Goal: Task Accomplishment & Management: Use online tool/utility

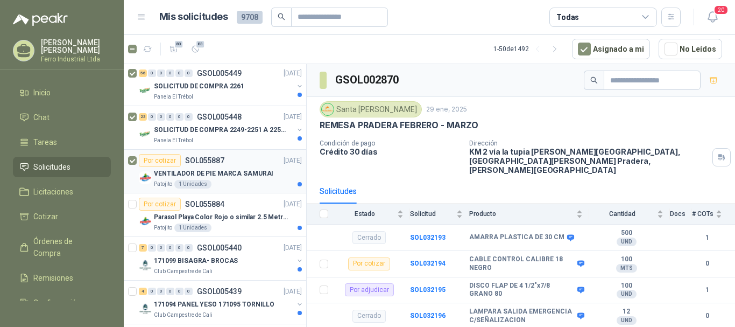
scroll to position [215, 0]
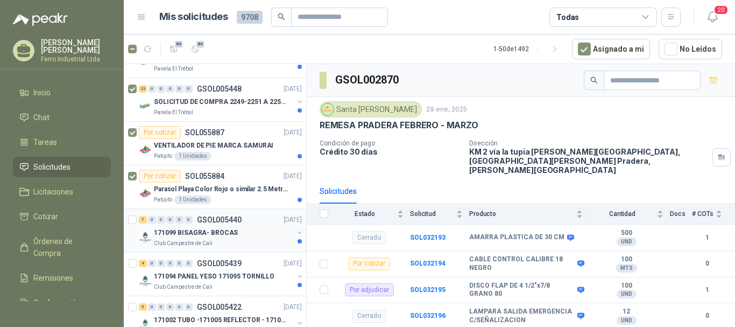
click at [126, 221] on div "7 0 0 0 0 0 GSOL005440 13/09/25 171099 BISAGRA- BROCAS Club Campestre de Cali" at bounding box center [215, 231] width 182 height 44
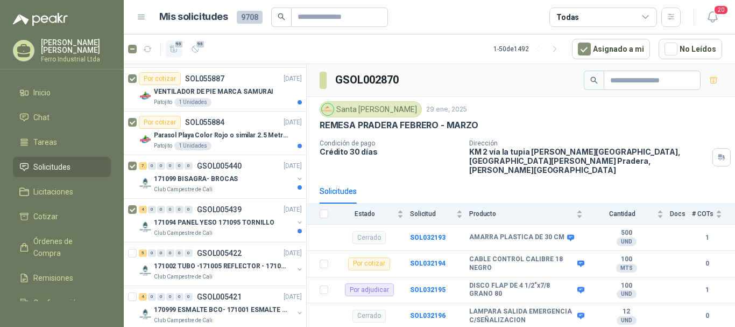
click at [178, 53] on icon "button" at bounding box center [174, 49] width 9 height 9
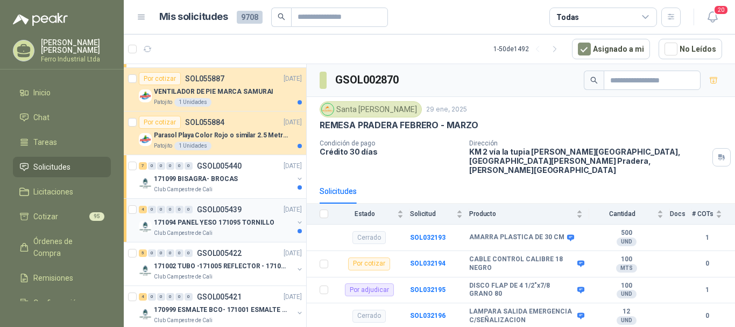
click at [243, 226] on p "171094 PANEL YESO 171095 TORNILLO" at bounding box center [214, 222] width 121 height 10
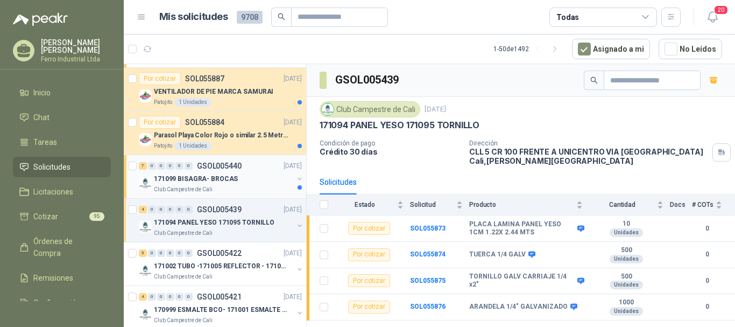
click at [243, 181] on div "171099 BISAGRA- BROCAS" at bounding box center [223, 178] width 139 height 13
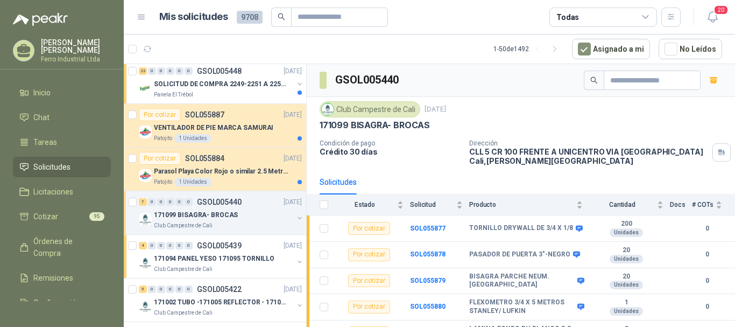
scroll to position [215, 0]
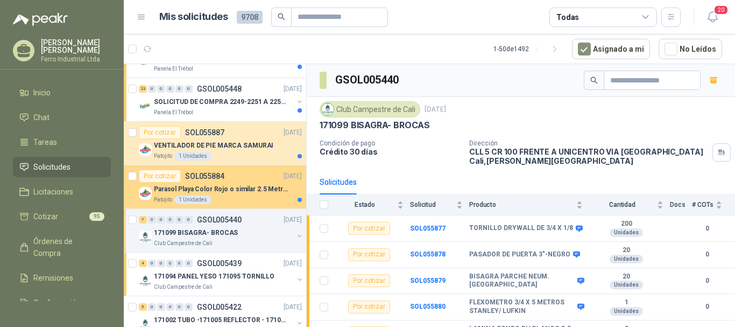
click at [234, 181] on div "Por cotizar SOL055884 15/09/25" at bounding box center [220, 176] width 163 height 13
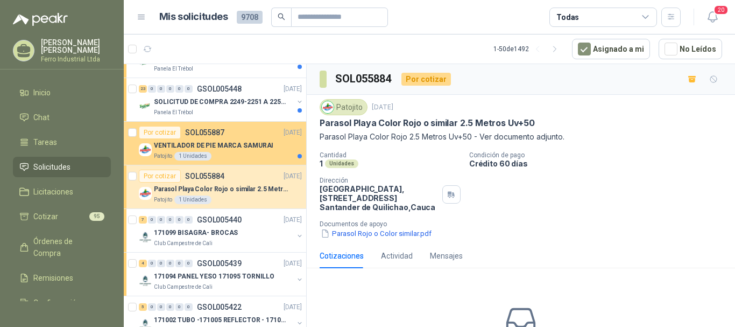
click at [235, 140] on p "VENTILADOR DE PIE MARCA SAMURAI" at bounding box center [213, 145] width 119 height 10
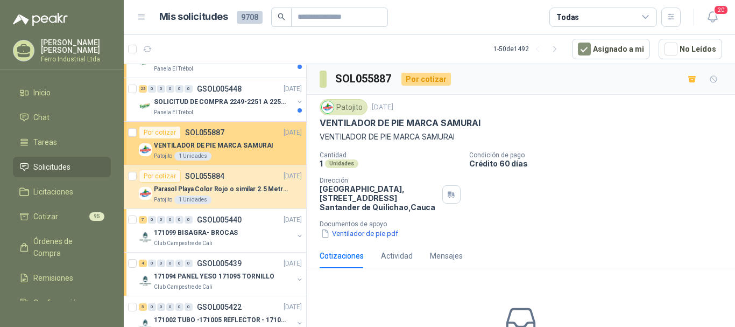
scroll to position [108, 0]
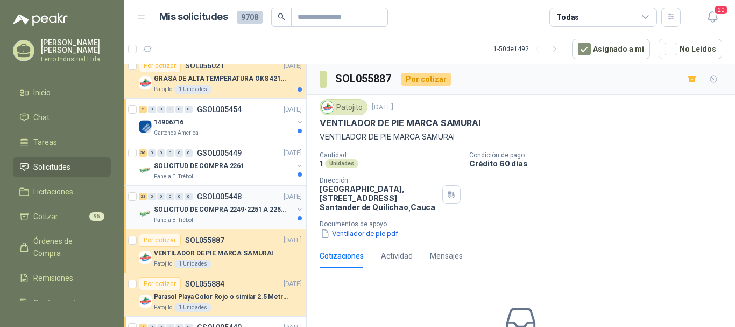
click at [234, 210] on p "SOLICITUD DE COMPRA 2249-2251 A 2256-2258 Y 2262" at bounding box center [221, 210] width 134 height 10
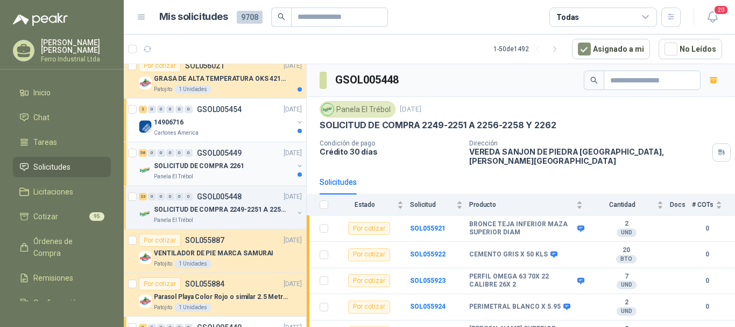
click at [214, 171] on p "SOLICITUD DE COMPRA 2261" at bounding box center [199, 166] width 90 height 10
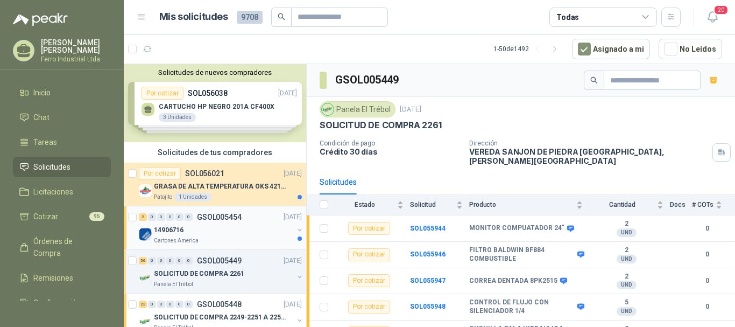
click at [235, 220] on p "GSOL005454" at bounding box center [219, 217] width 45 height 8
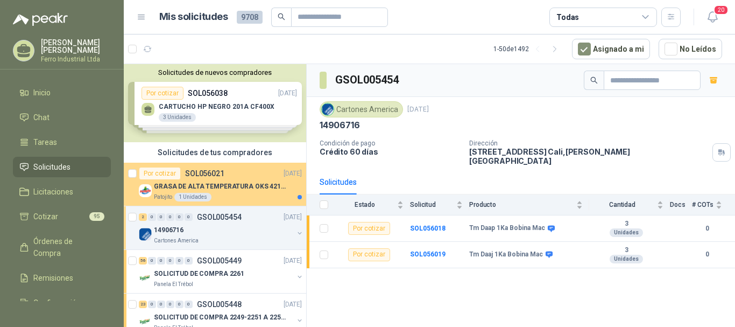
click at [233, 183] on p "GRASA DE ALTA TEMPERATURA OKS 4210 X 5 KG" at bounding box center [221, 186] width 134 height 10
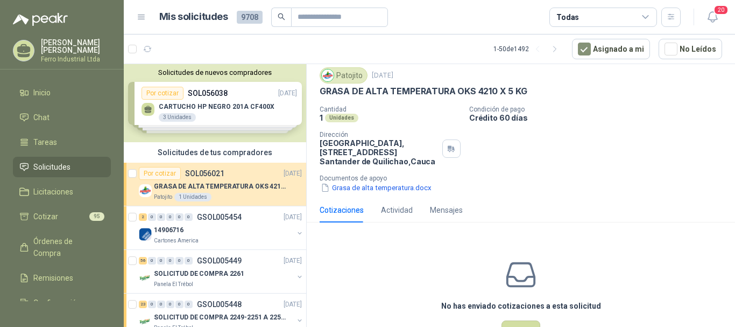
scroll to position [16, 0]
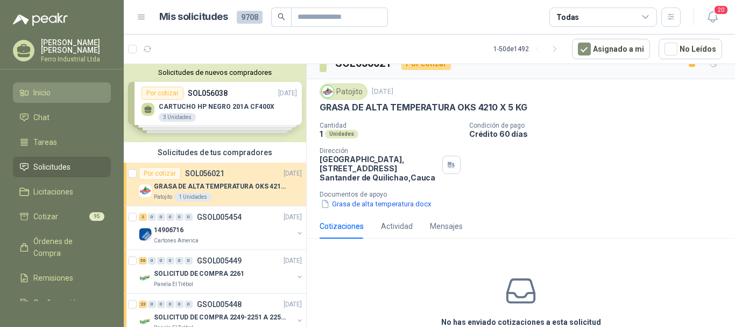
click at [46, 87] on span "Inicio" at bounding box center [41, 93] width 17 height 12
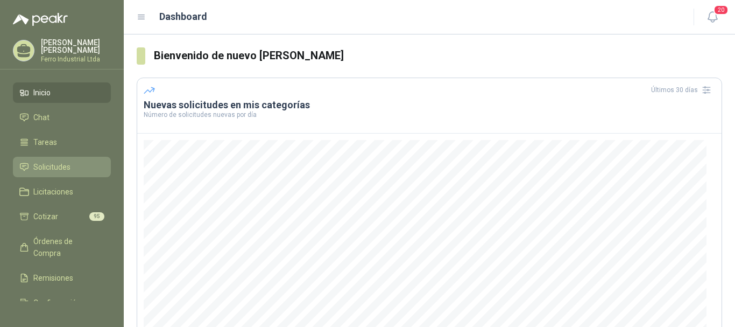
click at [60, 161] on span "Solicitudes" at bounding box center [51, 167] width 37 height 12
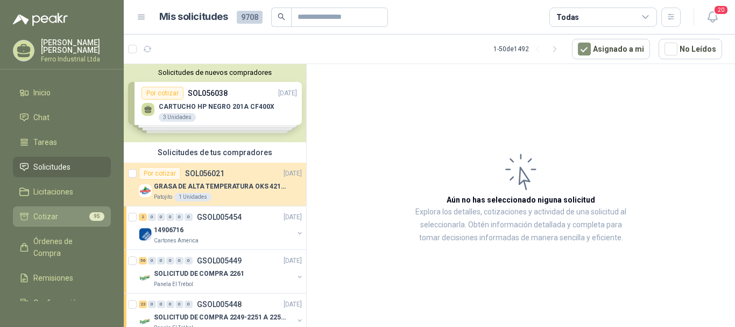
click at [72, 210] on li "Cotizar 95" at bounding box center [61, 216] width 85 height 12
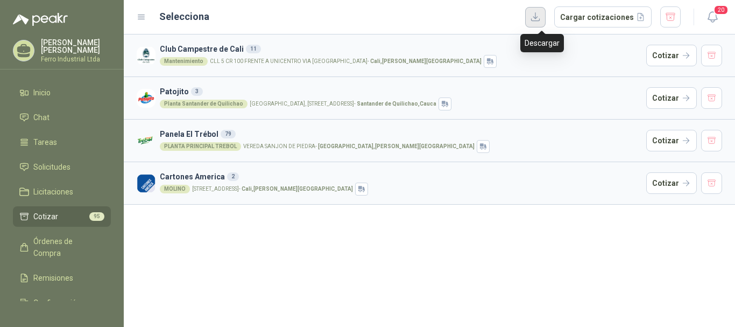
click at [544, 19] on button "button" at bounding box center [535, 17] width 20 height 20
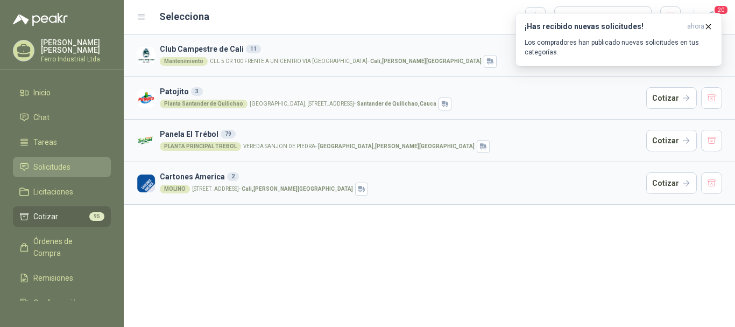
click at [58, 157] on link "Solicitudes" at bounding box center [62, 167] width 98 height 20
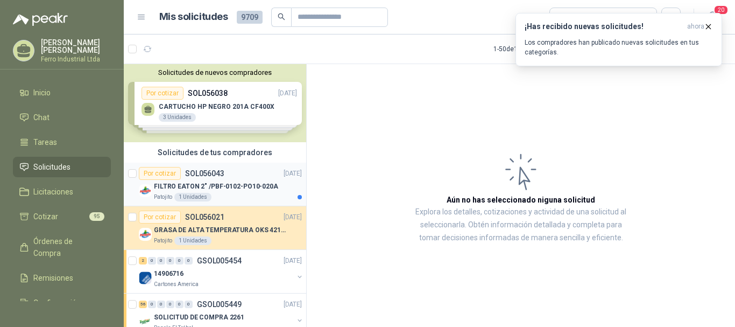
click at [253, 189] on p "FILTRO EATON 2" /PBF-0102-PO10-020A" at bounding box center [216, 186] width 124 height 10
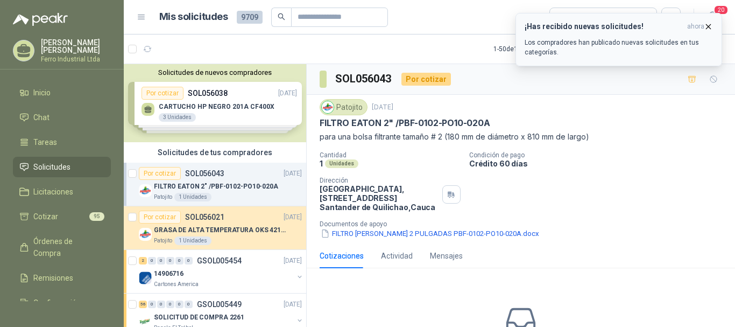
click at [707, 25] on icon "button" at bounding box center [709, 26] width 4 height 4
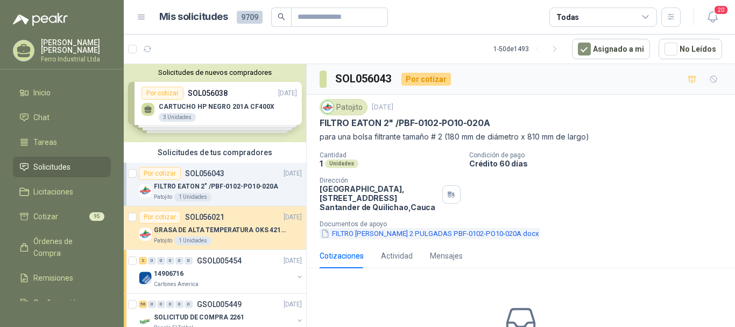
click at [393, 232] on button "FILTRO EATON 2 PULGADAS PBF-0102-PO10-020A.docx" at bounding box center [430, 233] width 221 height 11
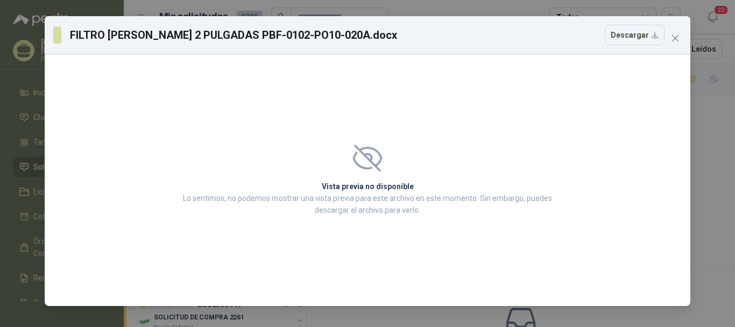
click at [369, 180] on h2 "Vista previa no disponible" at bounding box center [368, 186] width 376 height 12
click at [681, 37] on span "Close" at bounding box center [675, 38] width 17 height 9
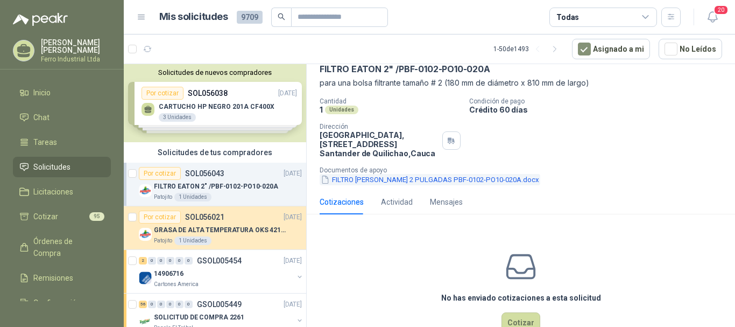
click at [329, 180] on icon "button" at bounding box center [325, 179] width 9 height 9
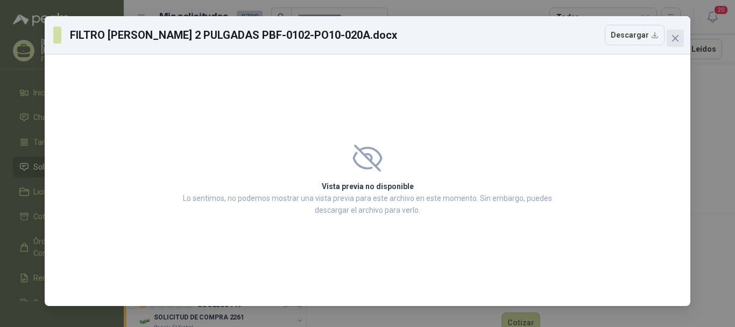
click at [681, 38] on span "Close" at bounding box center [675, 38] width 17 height 9
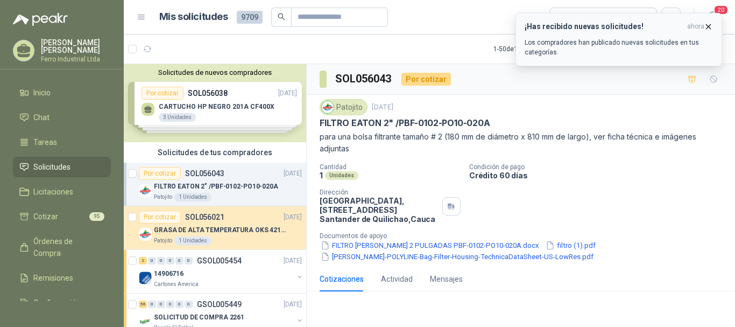
click at [711, 25] on icon "button" at bounding box center [708, 26] width 9 height 9
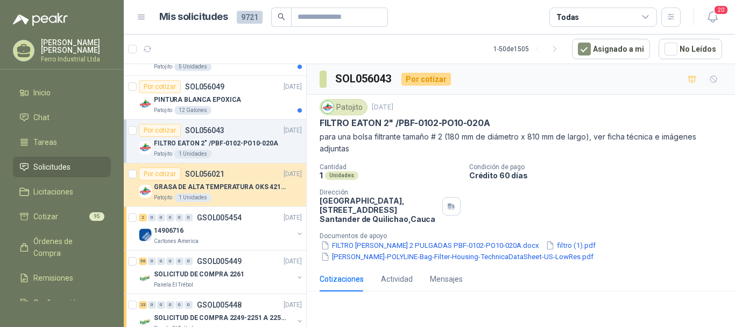
scroll to position [431, 0]
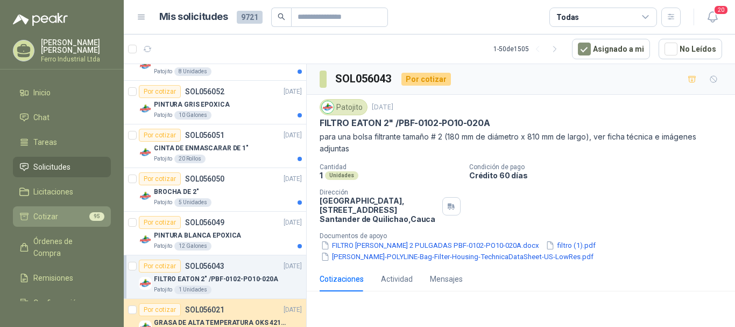
click at [48, 218] on span "Cotizar" at bounding box center [45, 216] width 25 height 12
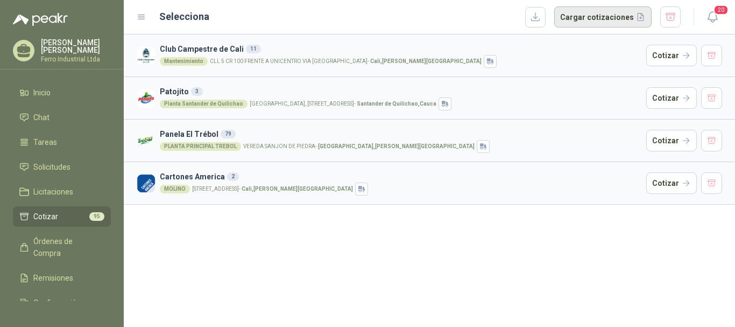
click at [616, 13] on button "Cargar cotizaciones" at bounding box center [602, 17] width 97 height 22
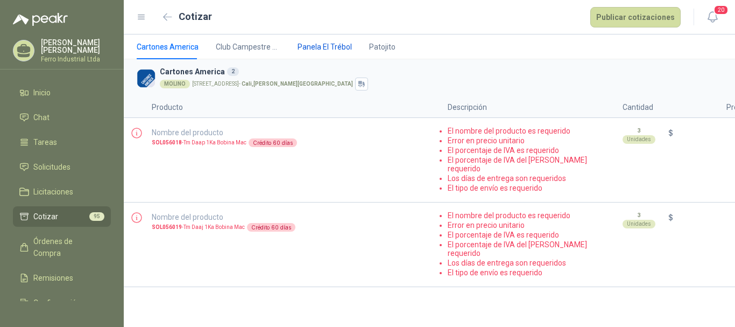
click at [325, 47] on span "Panela El Trébol" at bounding box center [325, 47] width 54 height 12
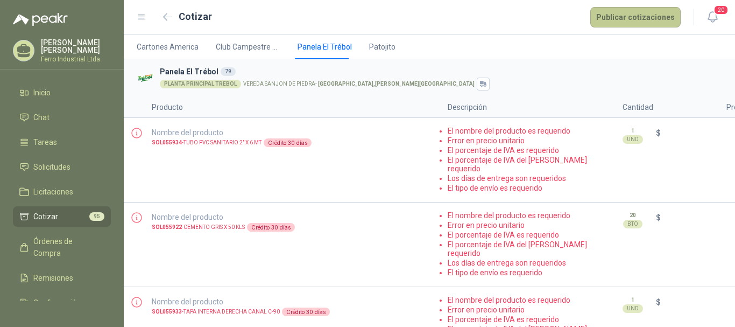
click at [653, 23] on button "Publicar cotizaciones" at bounding box center [635, 17] width 90 height 20
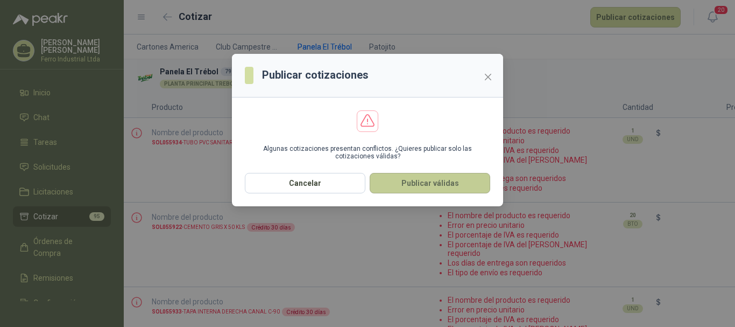
click at [433, 181] on button "Publicar válidas" at bounding box center [430, 183] width 121 height 20
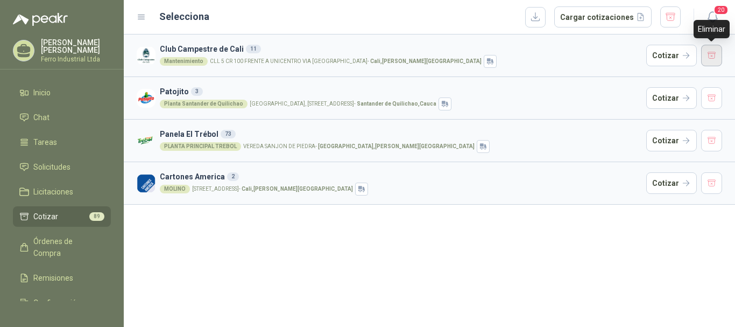
click at [709, 62] on button "button" at bounding box center [712, 56] width 22 height 22
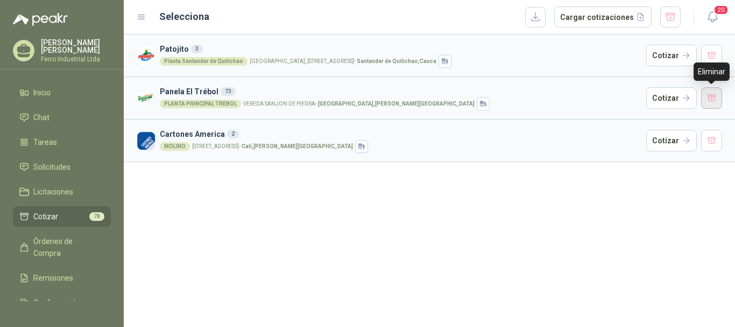
click at [706, 93] on button "button" at bounding box center [712, 98] width 22 height 22
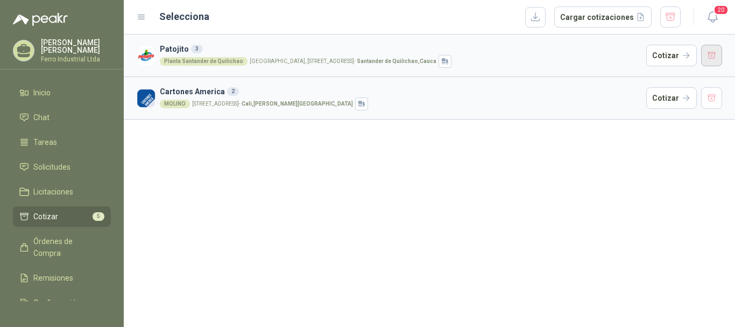
click at [702, 59] on button "button" at bounding box center [712, 56] width 22 height 22
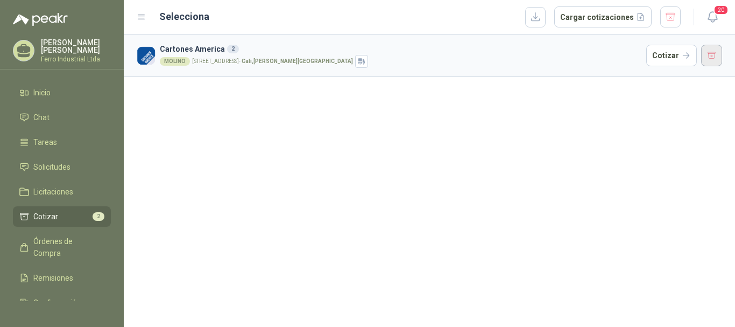
click at [710, 61] on button "button" at bounding box center [712, 56] width 22 height 22
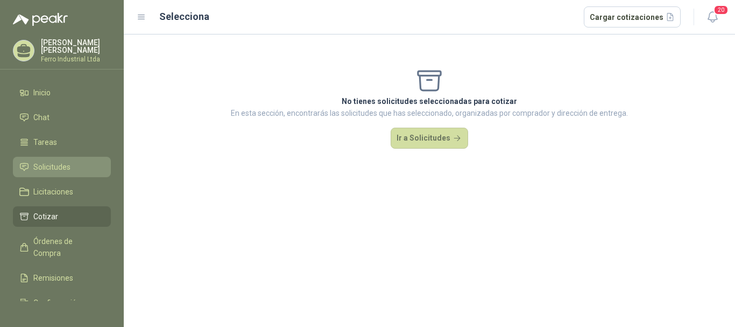
click at [48, 168] on span "Solicitudes" at bounding box center [51, 167] width 37 height 12
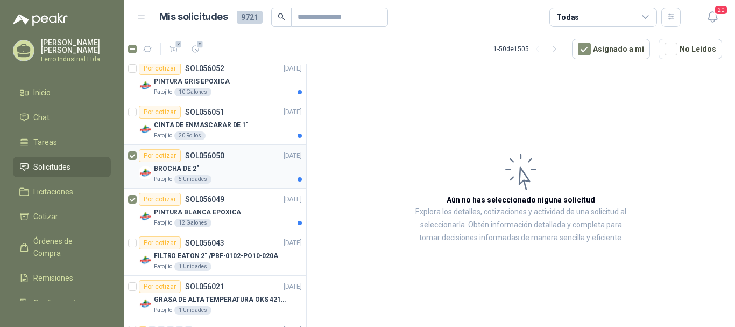
scroll to position [431, 0]
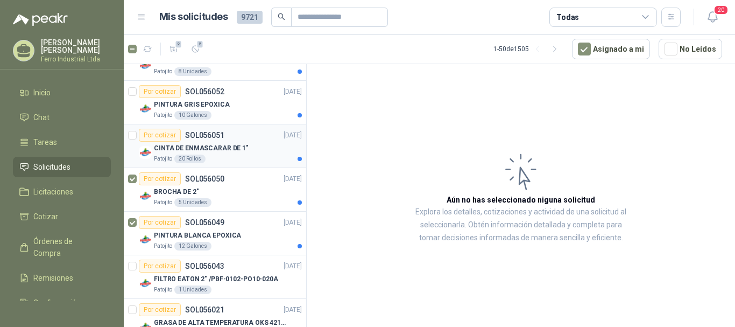
click at [133, 128] on article "Por cotizar SOL056051 16/09/25 CINTA DE ENMASCARAR DE 1" Patojito 20 Rollos" at bounding box center [215, 146] width 182 height 44
click at [135, 86] on div at bounding box center [132, 102] width 9 height 34
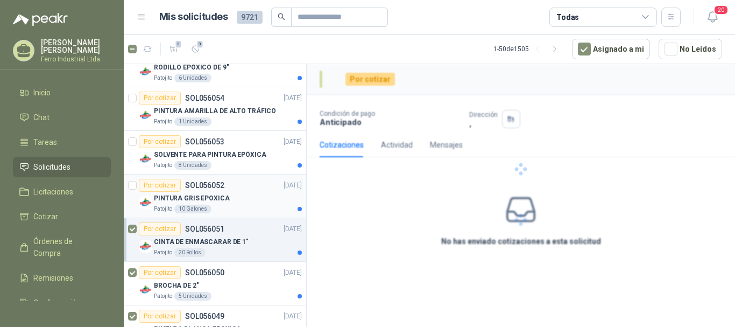
scroll to position [323, 0]
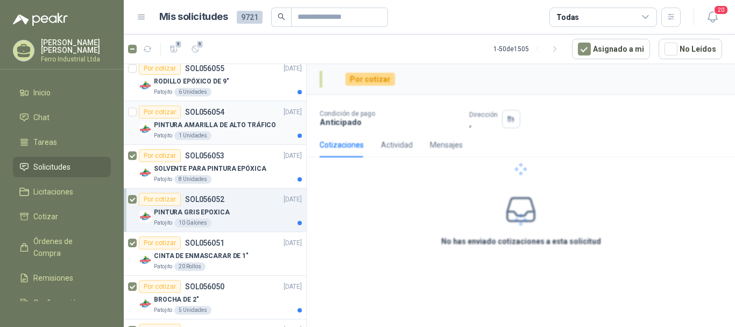
click at [130, 116] on div at bounding box center [132, 122] width 9 height 34
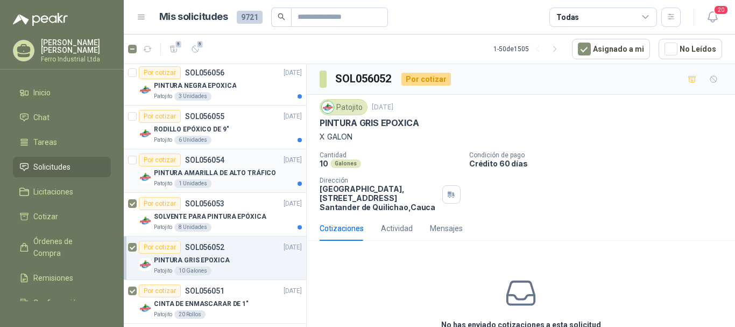
scroll to position [269, 0]
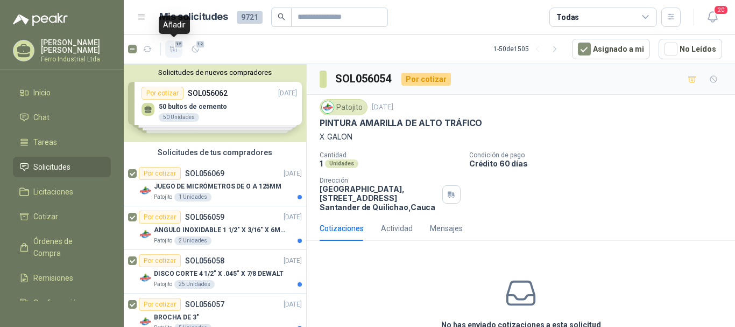
click at [170, 47] on icon "button" at bounding box center [174, 49] width 9 height 9
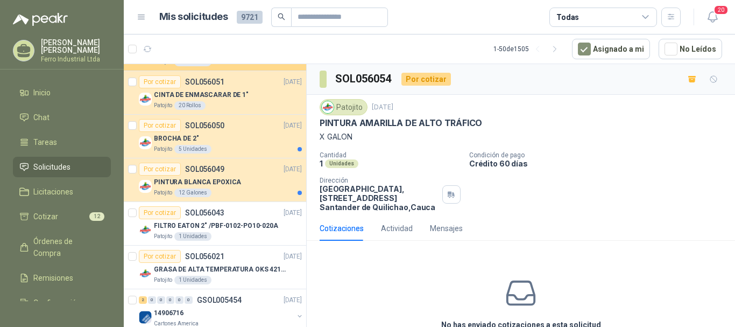
scroll to position [484, 0]
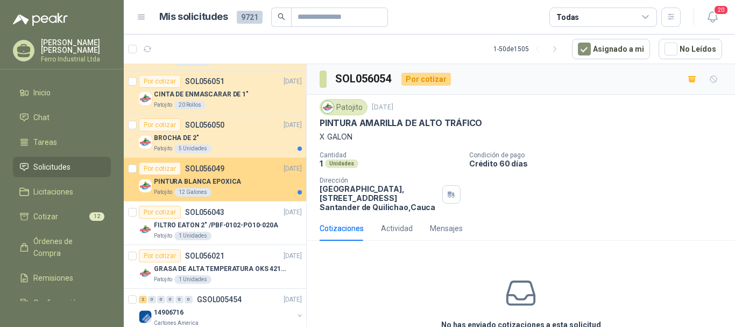
click at [242, 187] on div "PINTURA BLANCA EPOXICA" at bounding box center [228, 181] width 148 height 13
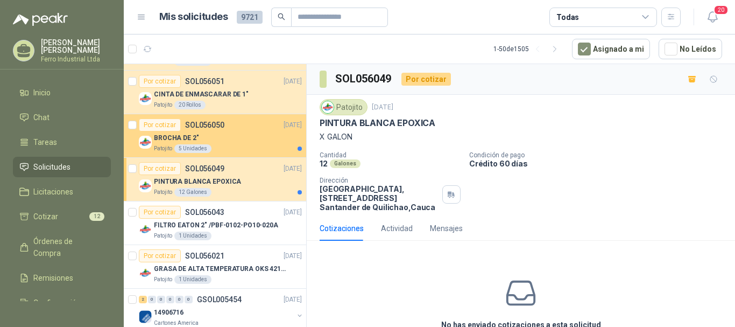
click at [249, 134] on div "BROCHA DE 2"" at bounding box center [228, 137] width 148 height 13
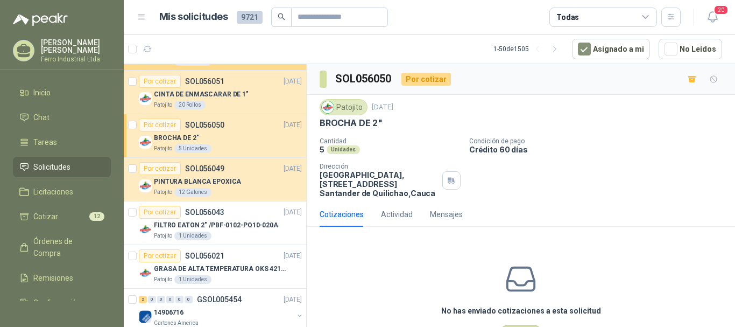
scroll to position [377, 0]
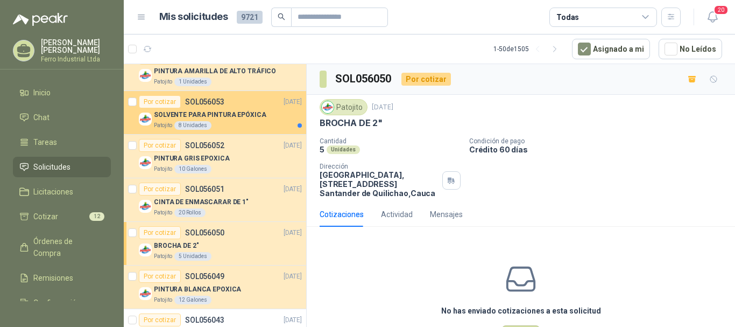
click at [249, 126] on div "Patojito 8 Unidades" at bounding box center [228, 125] width 148 height 9
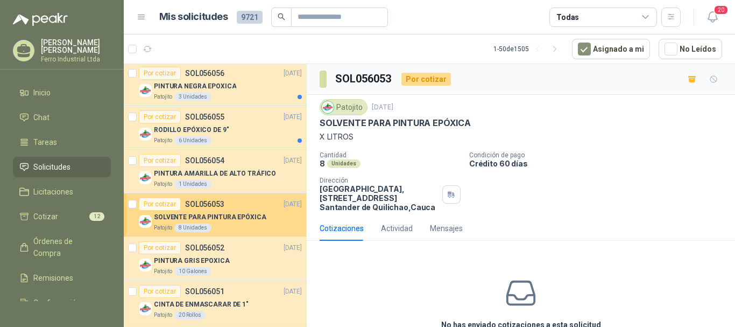
scroll to position [269, 0]
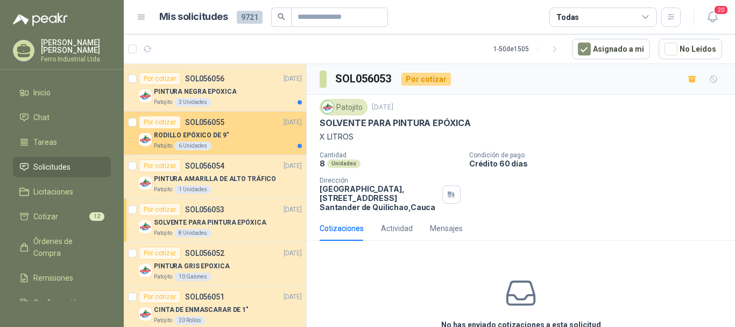
click at [245, 139] on div "RODILLO EPÓXICO DE 9"" at bounding box center [228, 135] width 148 height 13
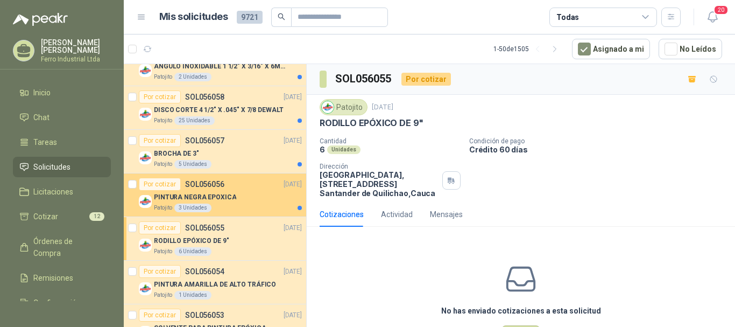
scroll to position [161, 0]
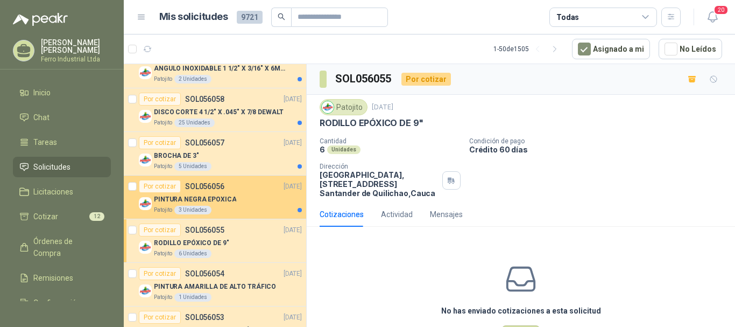
click at [234, 195] on div "PINTURA NEGRA EPOXICA" at bounding box center [228, 199] width 148 height 13
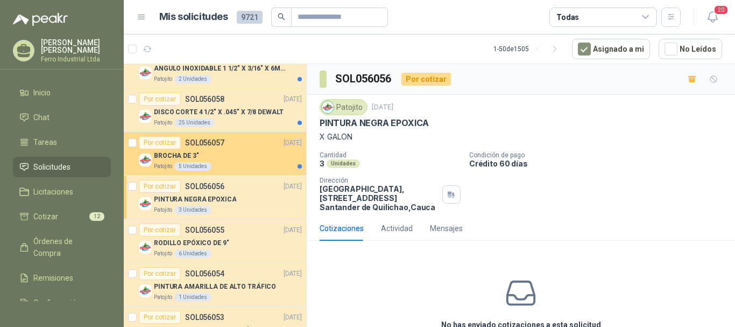
click at [243, 154] on div "BROCHA DE 3"" at bounding box center [228, 155] width 148 height 13
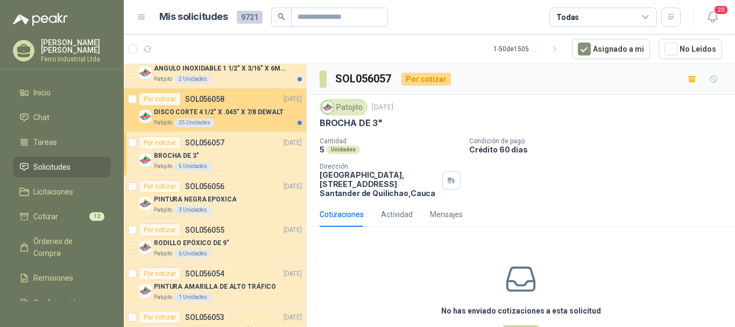
click at [235, 111] on p "DISCO CORTE 4 1/2" X .045" X 7/8 DEWALT" at bounding box center [219, 112] width 130 height 10
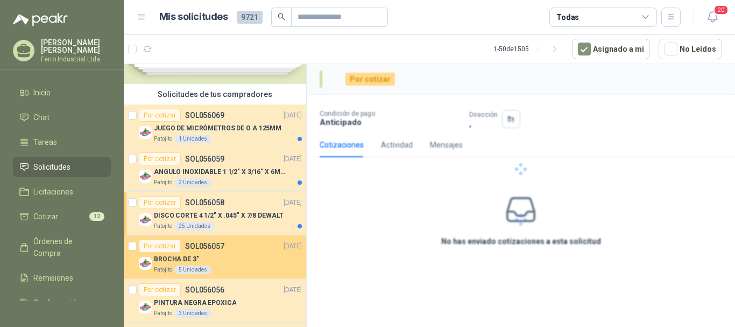
scroll to position [54, 0]
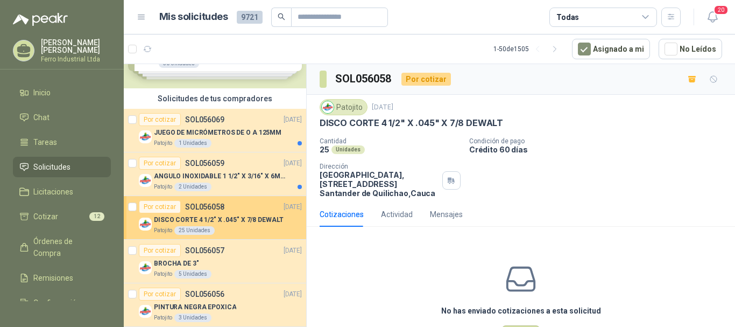
click at [229, 206] on div "Por cotizar SOL056058 16/09/25" at bounding box center [220, 206] width 163 height 13
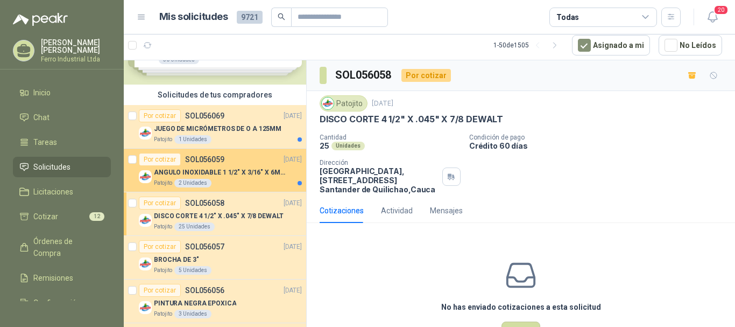
click at [231, 174] on p "ANGULO INOXIDABLE 1 1/2" X 3/16" X 6MTS" at bounding box center [221, 172] width 134 height 10
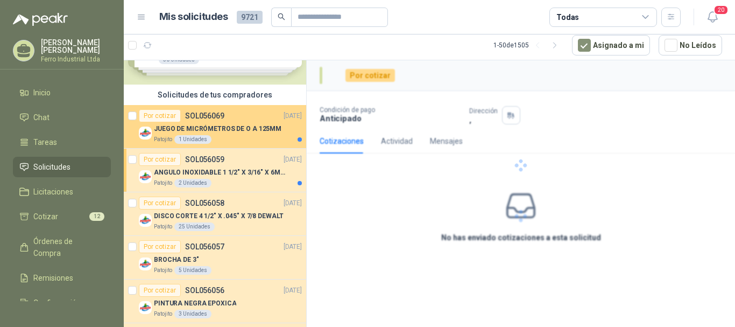
click at [231, 137] on div "Patojito 1 Unidades" at bounding box center [228, 139] width 148 height 9
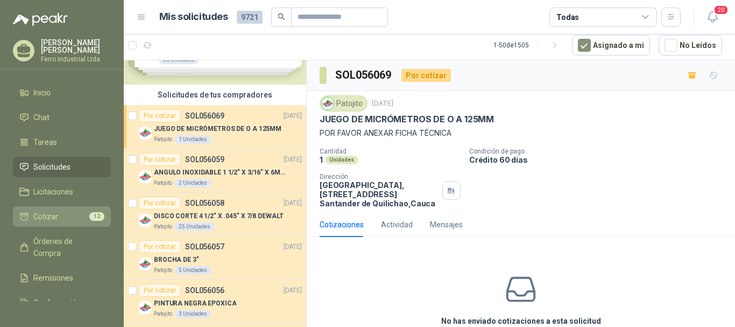
click at [54, 217] on span "Cotizar" at bounding box center [45, 216] width 25 height 12
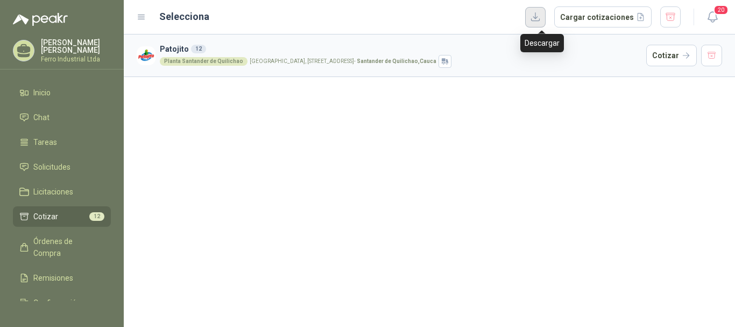
click at [541, 16] on button "button" at bounding box center [535, 17] width 20 height 20
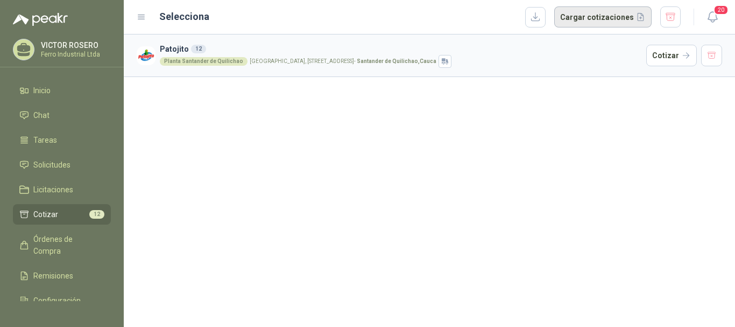
click at [598, 19] on button "Cargar cotizaciones" at bounding box center [602, 17] width 97 height 22
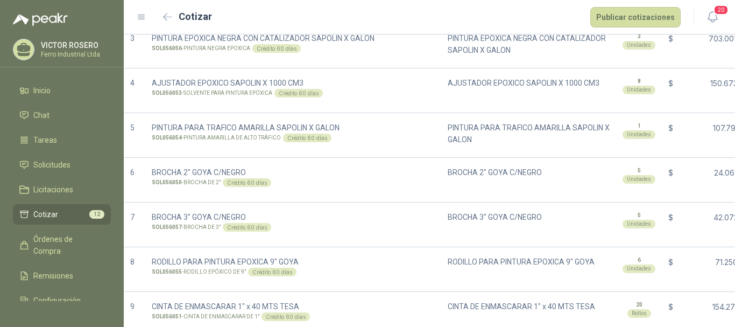
scroll to position [215, 0]
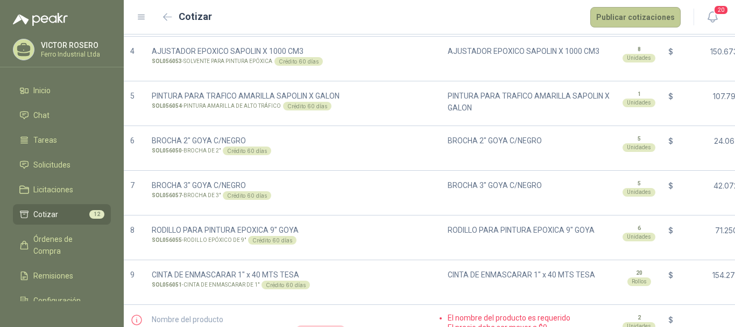
click at [612, 9] on button "Publicar cotizaciones" at bounding box center [635, 17] width 90 height 20
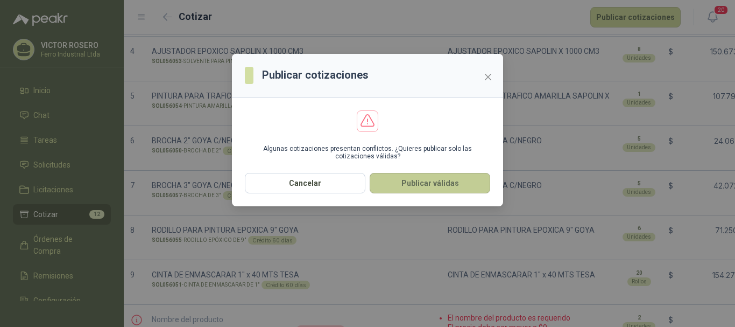
click at [405, 184] on button "Publicar válidas" at bounding box center [430, 183] width 121 height 20
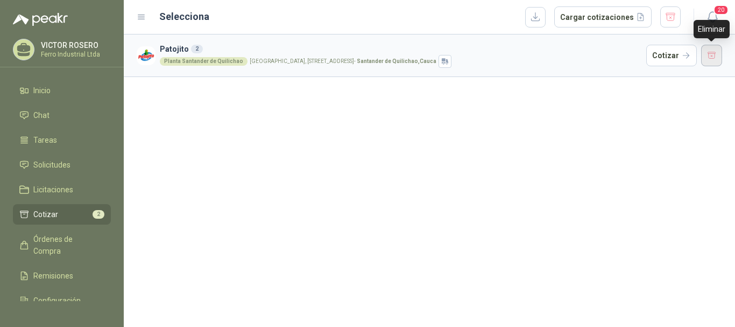
click at [711, 59] on button "button" at bounding box center [712, 56] width 22 height 22
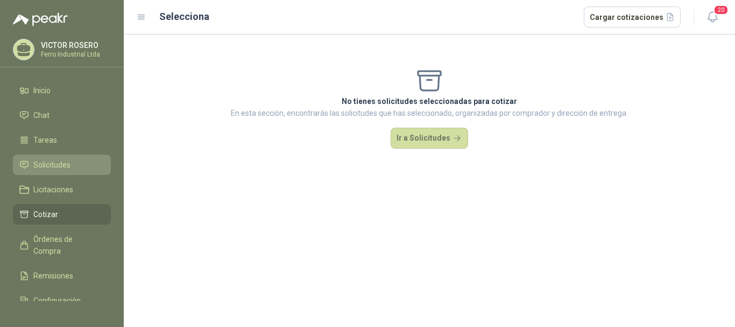
click at [53, 168] on span "Solicitudes" at bounding box center [51, 165] width 37 height 12
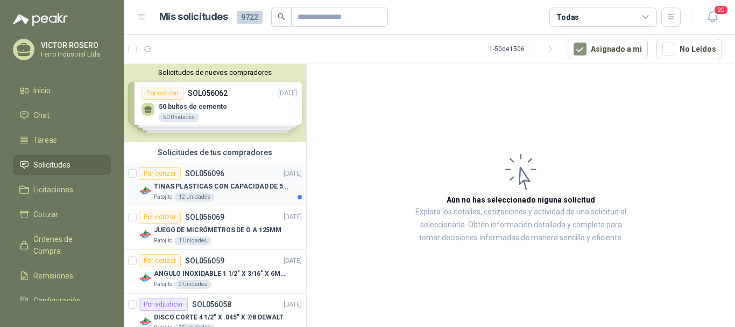
click at [247, 184] on p "TINAS PLASTICAS CON CAPACIDAD DE 50 KG" at bounding box center [221, 186] width 134 height 10
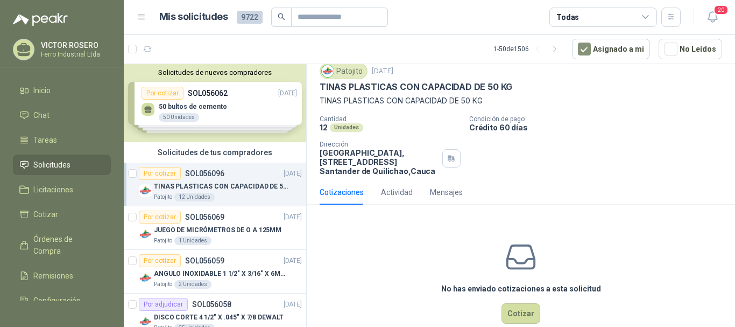
scroll to position [3, 0]
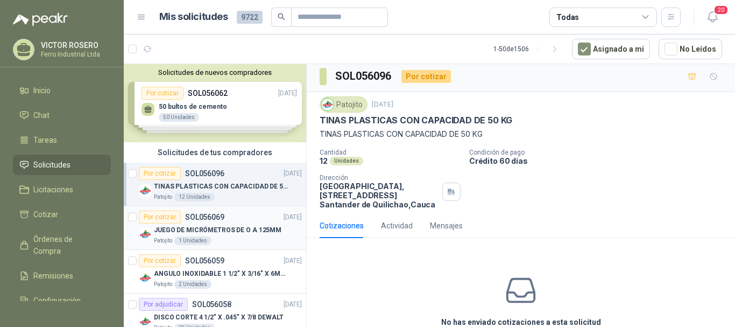
click at [242, 221] on div "Por cotizar SOL056069 [DATE]" at bounding box center [220, 216] width 163 height 13
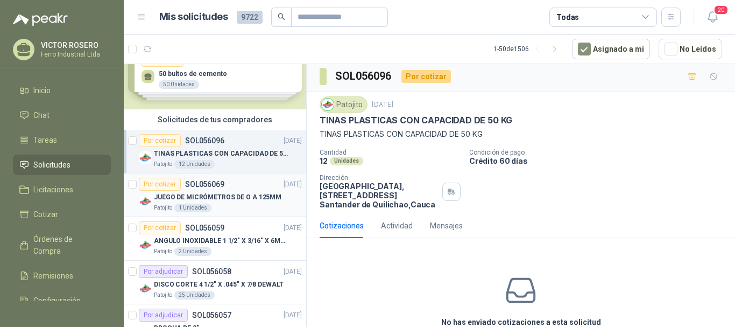
scroll to position [54, 0]
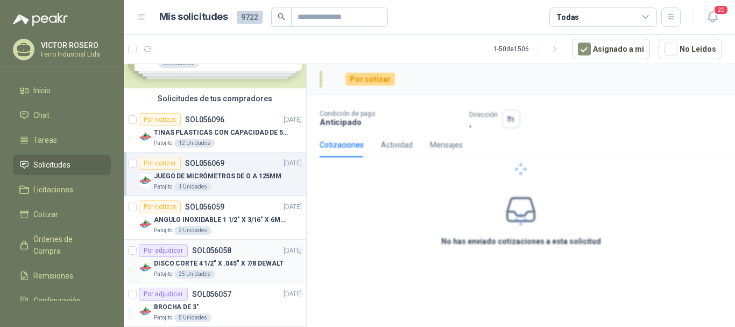
click at [215, 258] on p "DISCO CORTE 4 1/2" X .045" X 7/8 DEWALT" at bounding box center [219, 263] width 130 height 10
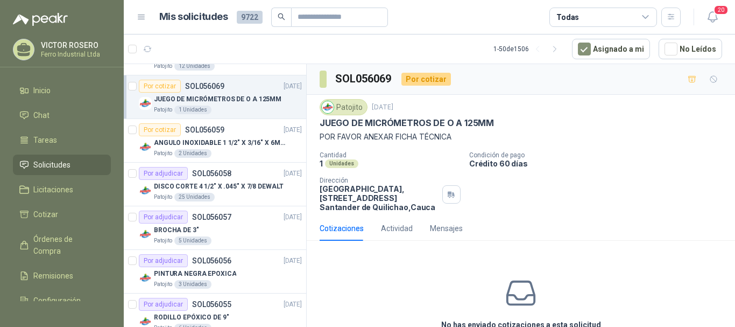
scroll to position [161, 0]
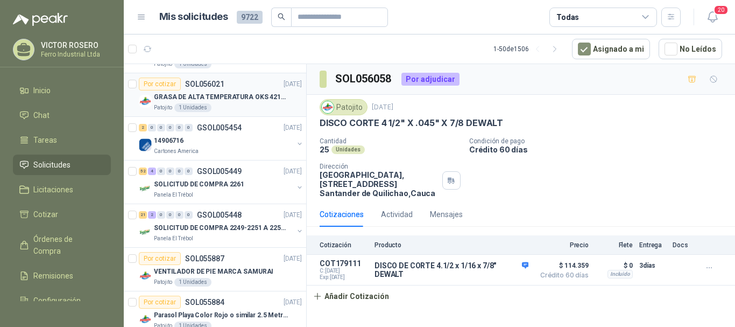
scroll to position [753, 0]
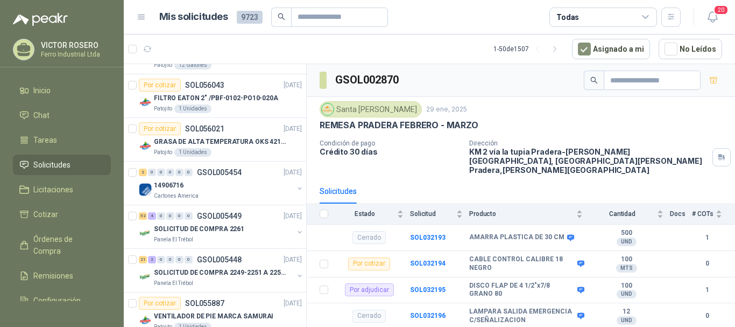
scroll to position [700, 0]
click at [210, 177] on div "2 0 0 0 0 0 GSOL005454 [DATE]" at bounding box center [221, 171] width 165 height 13
click at [247, 222] on div "SOLICITUD DE COMPRA 2261" at bounding box center [223, 227] width 139 height 13
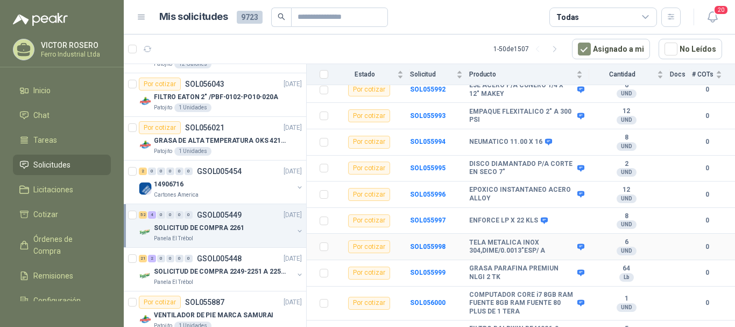
scroll to position [1408, 0]
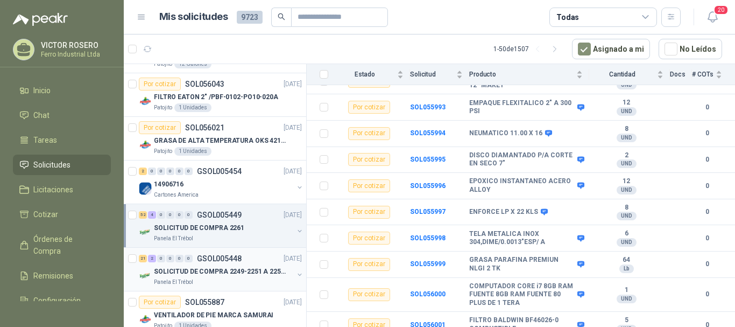
click at [230, 264] on div "21 2 0 0 0 0 GSOL005448 [DATE]" at bounding box center [221, 258] width 165 height 13
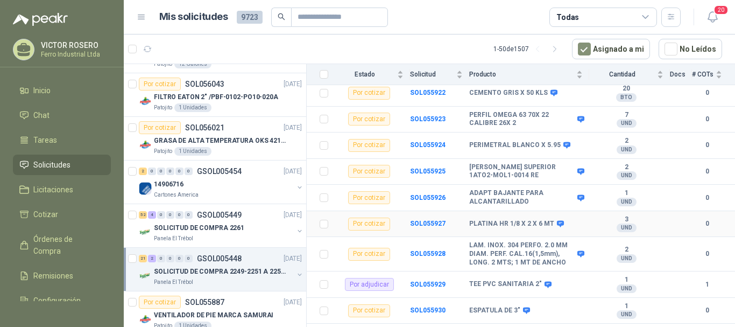
scroll to position [215, 0]
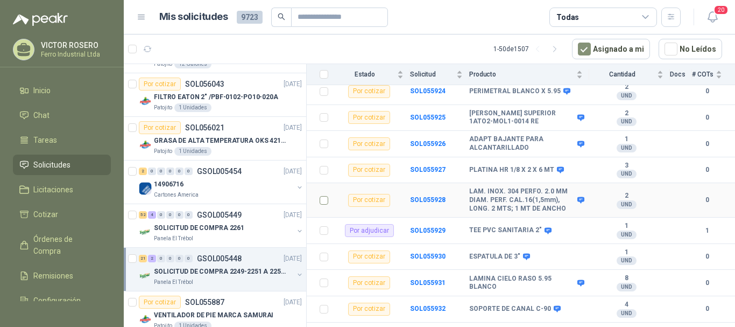
click at [318, 192] on td at bounding box center [321, 200] width 28 height 34
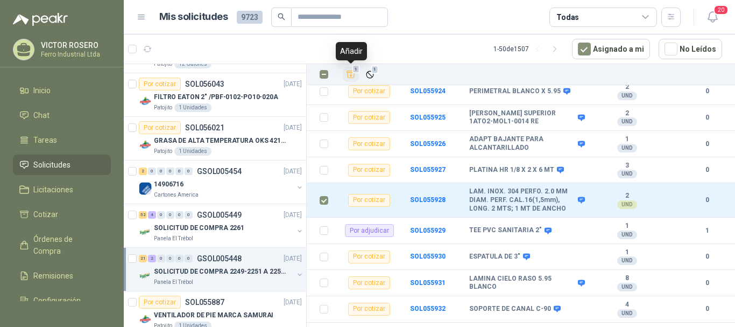
click at [349, 74] on icon "Añadir" at bounding box center [351, 74] width 10 height 10
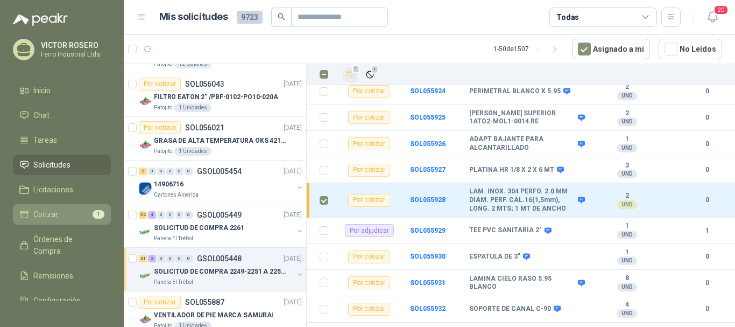
click at [56, 211] on span "Cotizar" at bounding box center [45, 214] width 25 height 12
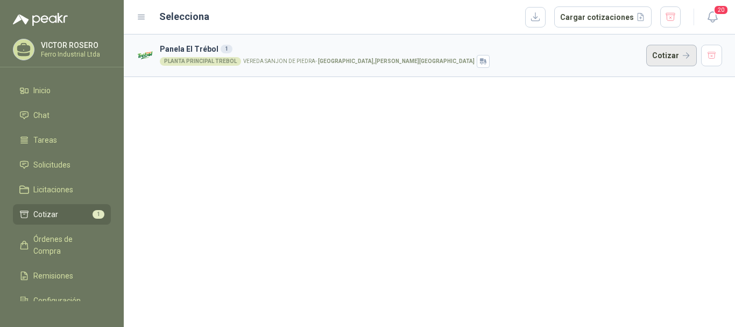
click at [675, 57] on button "Cotizar" at bounding box center [671, 56] width 51 height 22
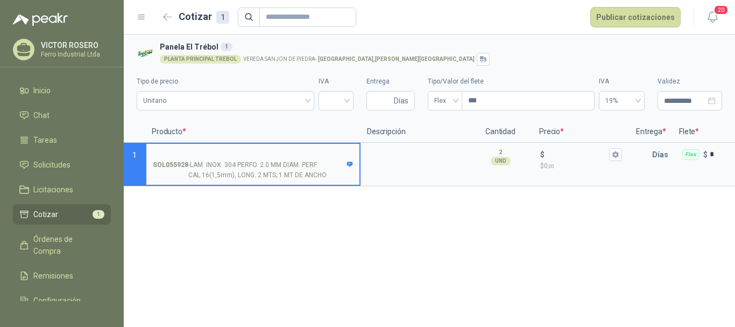
click at [288, 151] on input "SOL055928 - LAM. INOX. 304 PERFO. 2.0 MM DIAM. PERF. CAL.16(1,5mm), LONG. 2 MTS…" at bounding box center [253, 155] width 200 height 8
click at [217, 151] on input "**********" at bounding box center [253, 155] width 200 height 8
click at [305, 152] on input "**********" at bounding box center [253, 155] width 200 height 8
drag, startPoint x: 314, startPoint y: 152, endPoint x: 125, endPoint y: 125, distance: 190.7
click at [125, 125] on div "**********" at bounding box center [429, 153] width 611 height 65
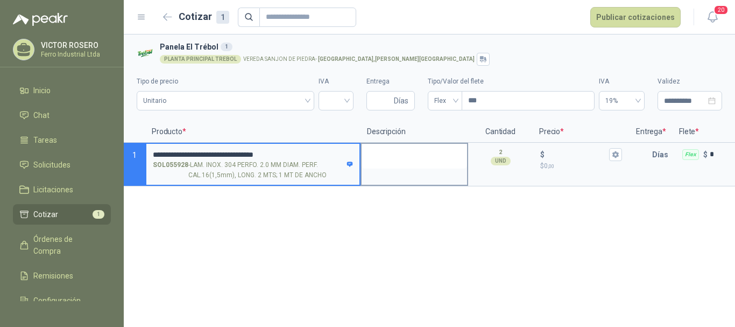
type input "**********"
click at [424, 158] on textarea at bounding box center [414, 156] width 105 height 25
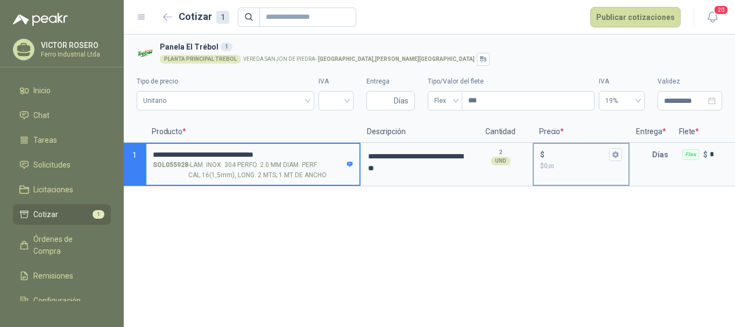
click at [561, 154] on input "$ $ 0 ,00" at bounding box center [577, 154] width 60 height 8
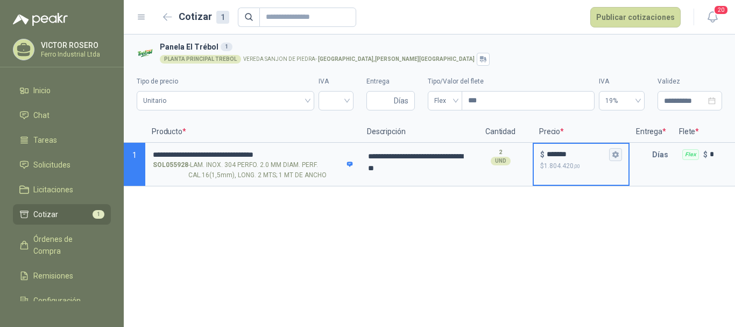
type input "*******"
click at [613, 154] on icon "button" at bounding box center [615, 154] width 7 height 7
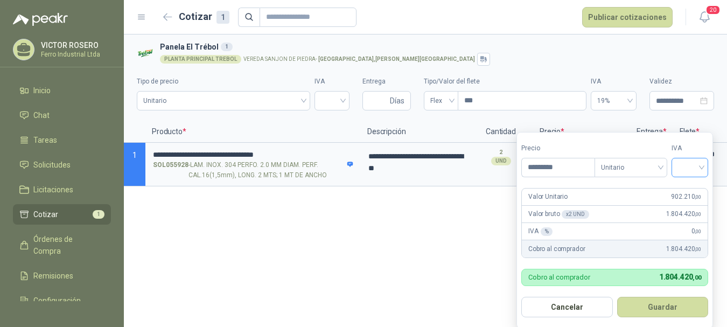
click at [679, 163] on div at bounding box center [689, 167] width 37 height 19
click at [685, 188] on div "19%" at bounding box center [692, 190] width 20 height 12
click at [649, 313] on button "Guardar" at bounding box center [664, 307] width 93 height 20
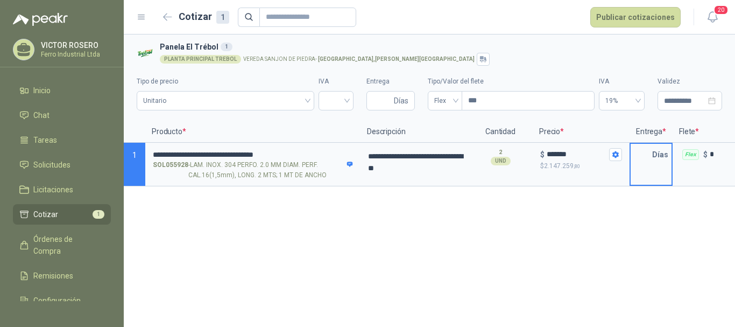
click at [649, 156] on input "text" at bounding box center [642, 155] width 22 height 22
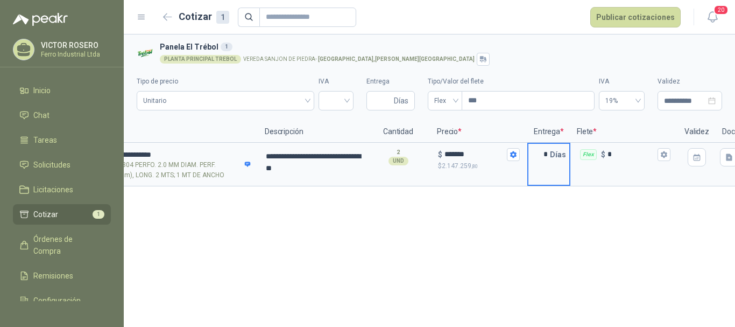
scroll to position [0, 107]
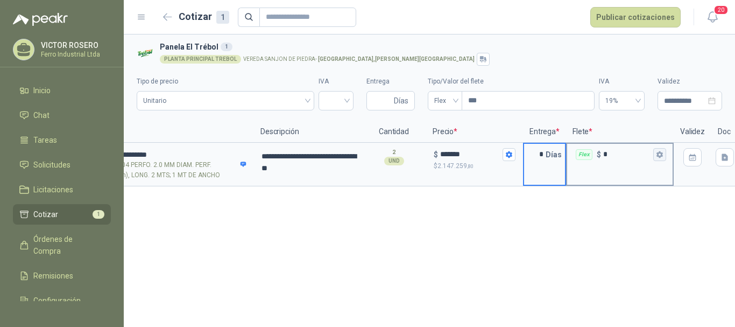
type input "*"
click at [658, 153] on icon "button" at bounding box center [660, 154] width 6 height 6
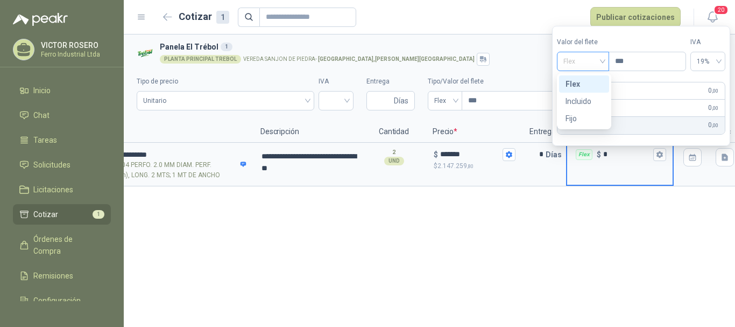
click at [588, 65] on span "Flex" at bounding box center [582, 61] width 39 height 16
click at [585, 105] on div "Incluido" at bounding box center [584, 101] width 37 height 12
click at [590, 195] on div "**********" at bounding box center [429, 180] width 611 height 292
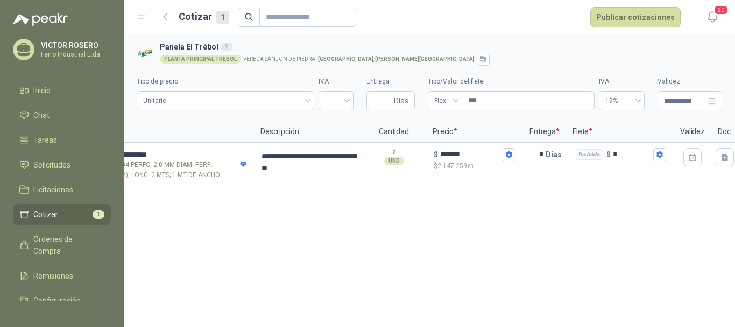
scroll to position [0, 140]
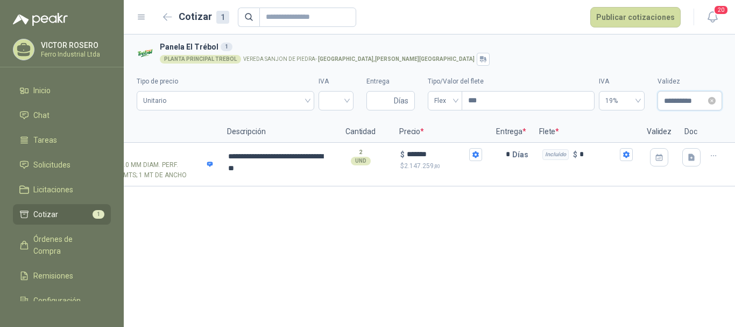
click at [695, 100] on input "**********" at bounding box center [685, 101] width 42 height 12
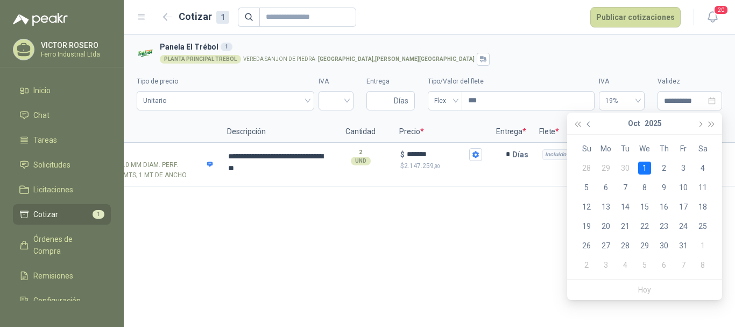
click at [591, 124] on span "button" at bounding box center [589, 123] width 5 height 5
click at [626, 206] on table "Su Mo Tu We Th Fr Sa 31 1 2 3 4 5 6 7 8 9 10 11 12 13 14 15 16 17 18 19 20 21 2…" at bounding box center [645, 207] width 136 height 136
type input "**********"
click at [688, 227] on div "26" at bounding box center [683, 226] width 13 height 13
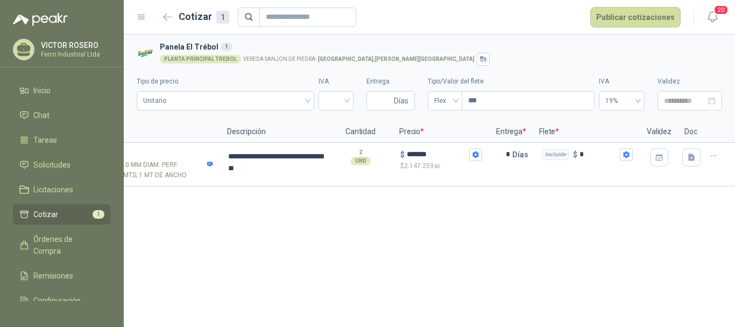
type input "**********"
click at [642, 220] on div "**********" at bounding box center [429, 180] width 611 height 292
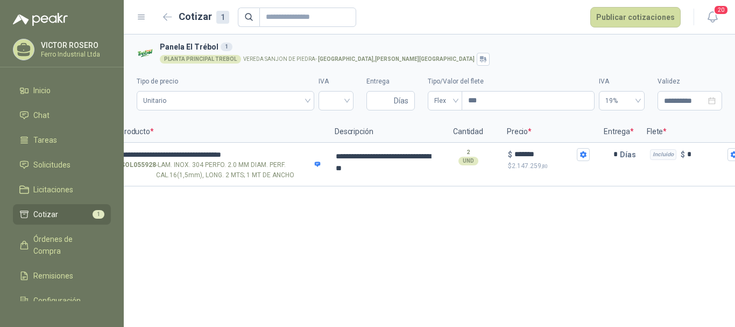
scroll to position [0, 0]
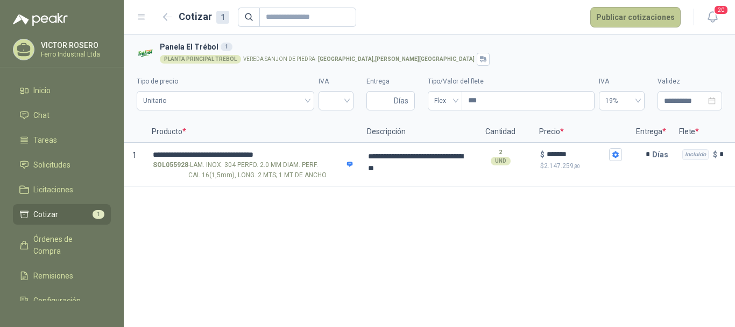
click at [609, 18] on button "Publicar cotizaciones" at bounding box center [635, 17] width 90 height 20
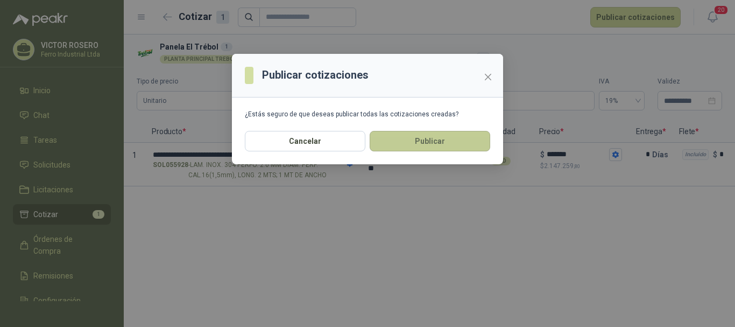
click at [428, 137] on button "Publicar" at bounding box center [430, 141] width 121 height 20
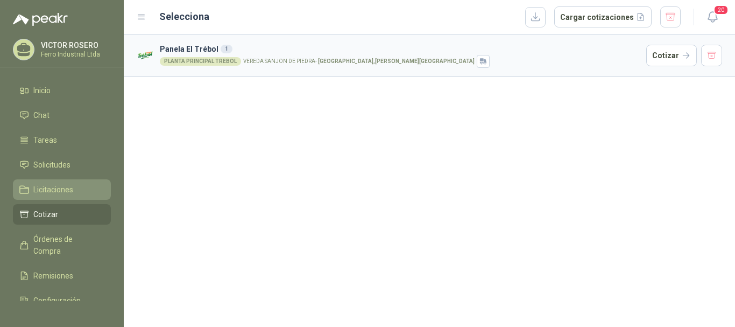
click at [44, 187] on span "Licitaciones" at bounding box center [53, 190] width 40 height 12
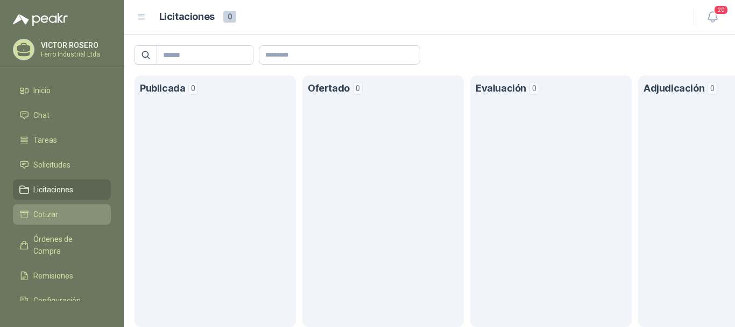
click at [44, 212] on span "Cotizar" at bounding box center [45, 214] width 25 height 12
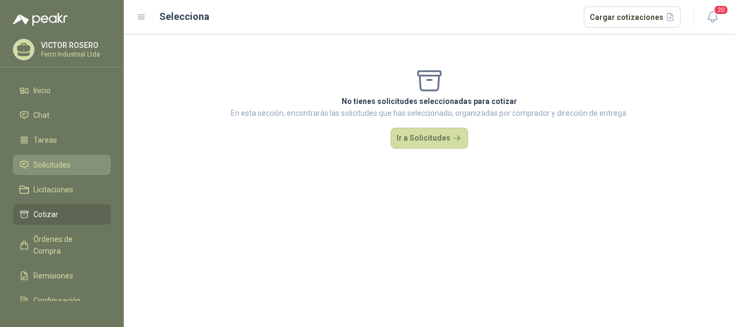
click at [51, 162] on span "Solicitudes" at bounding box center [51, 165] width 37 height 12
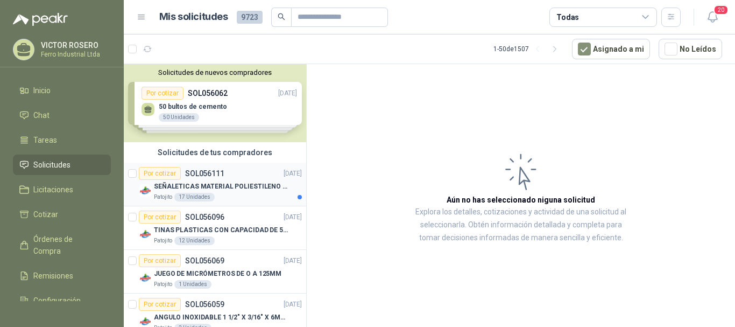
click at [228, 178] on div "Por cotizar SOL056111 [DATE]" at bounding box center [220, 173] width 163 height 13
